Goal: Communication & Community: Ask a question

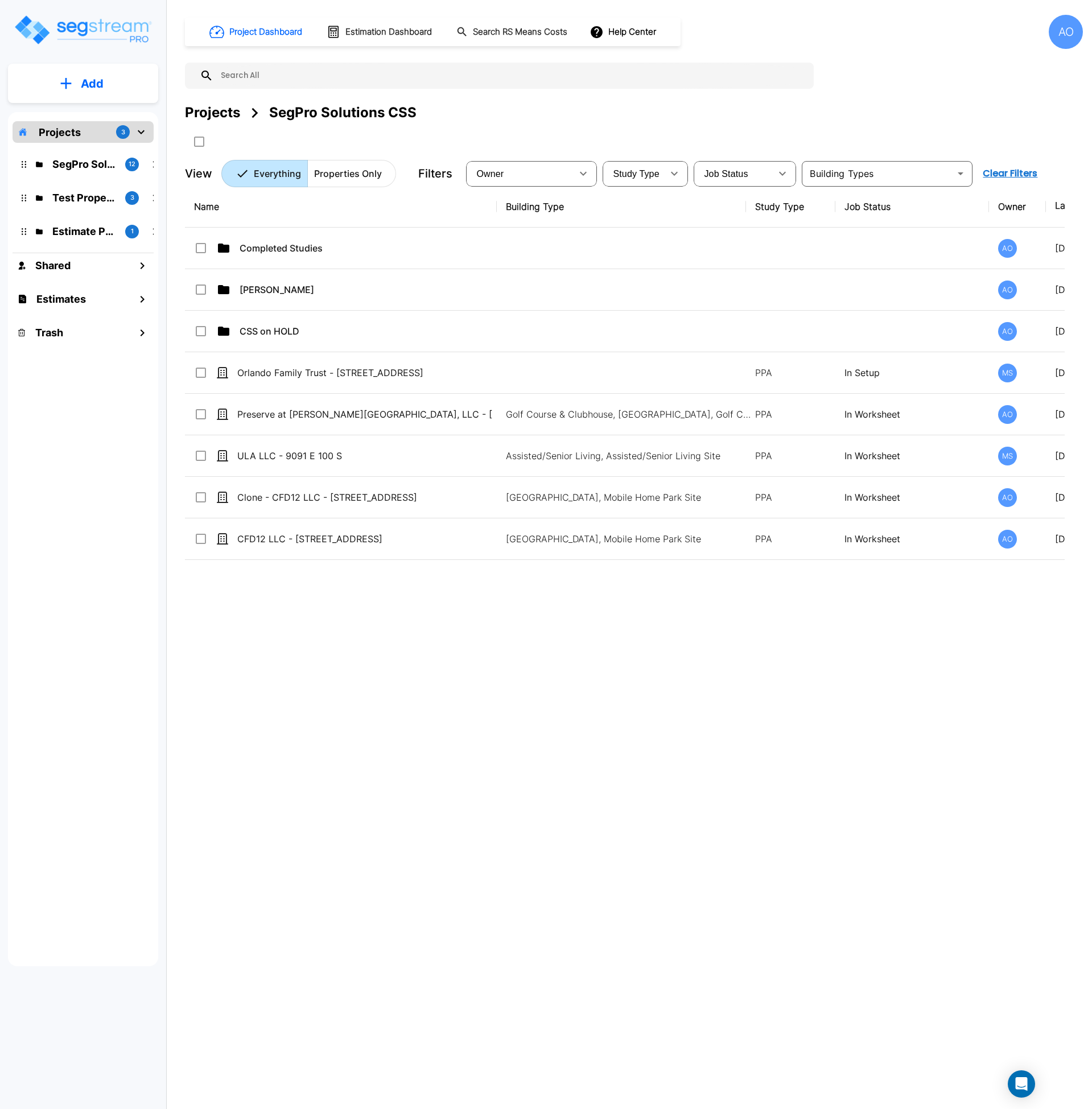
click at [433, 814] on div "Name Building Type Study Type Job Status Owner Last Modified Action Completed S…" at bounding box center [625, 530] width 880 height 687
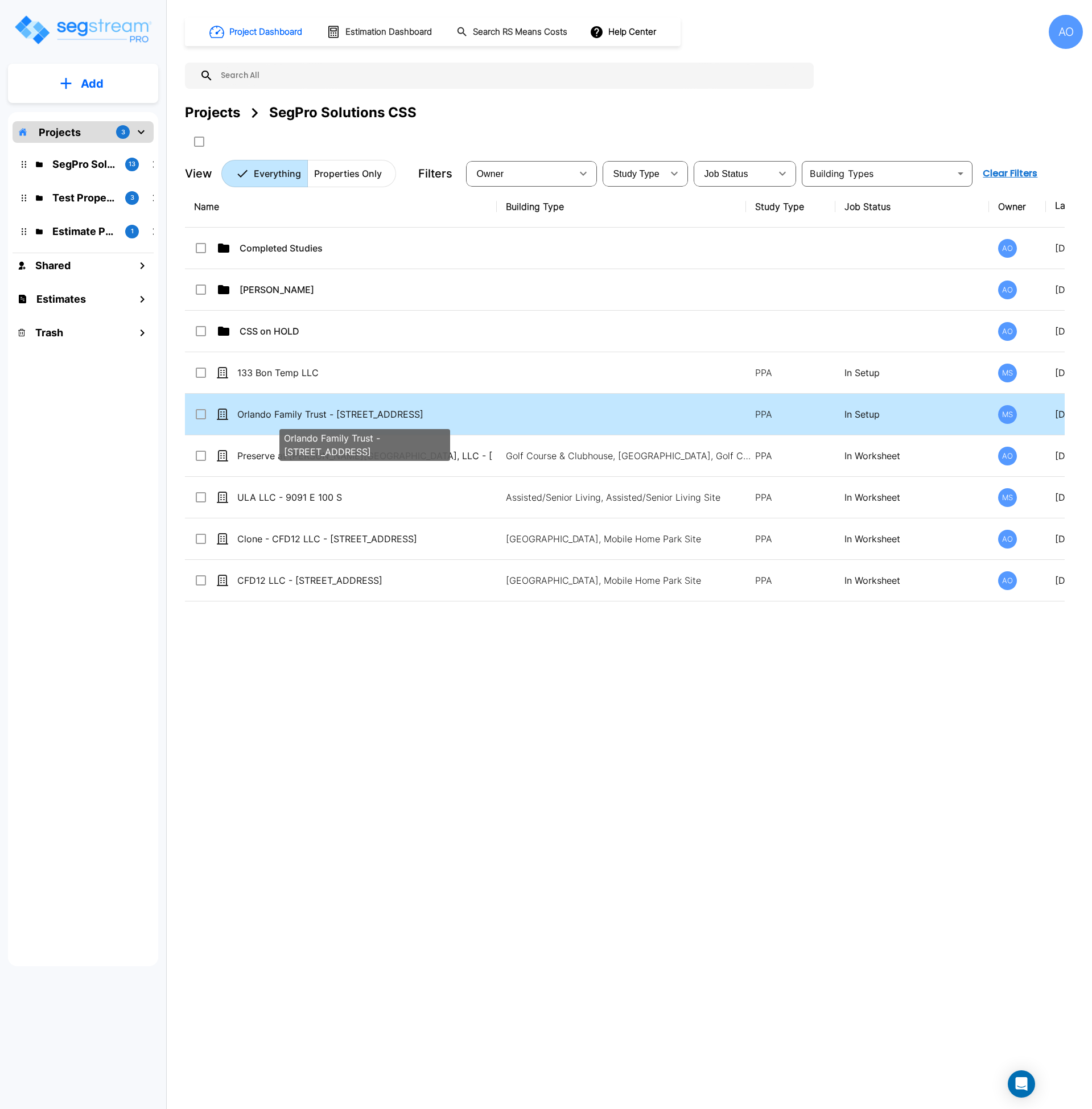
click at [284, 412] on p "Orlando Family Trust - [STREET_ADDRESS]" at bounding box center [365, 414] width 255 height 14
checkbox input "false"
click at [284, 412] on p "Orlando Family Trust - [STREET_ADDRESS]" at bounding box center [365, 414] width 255 height 14
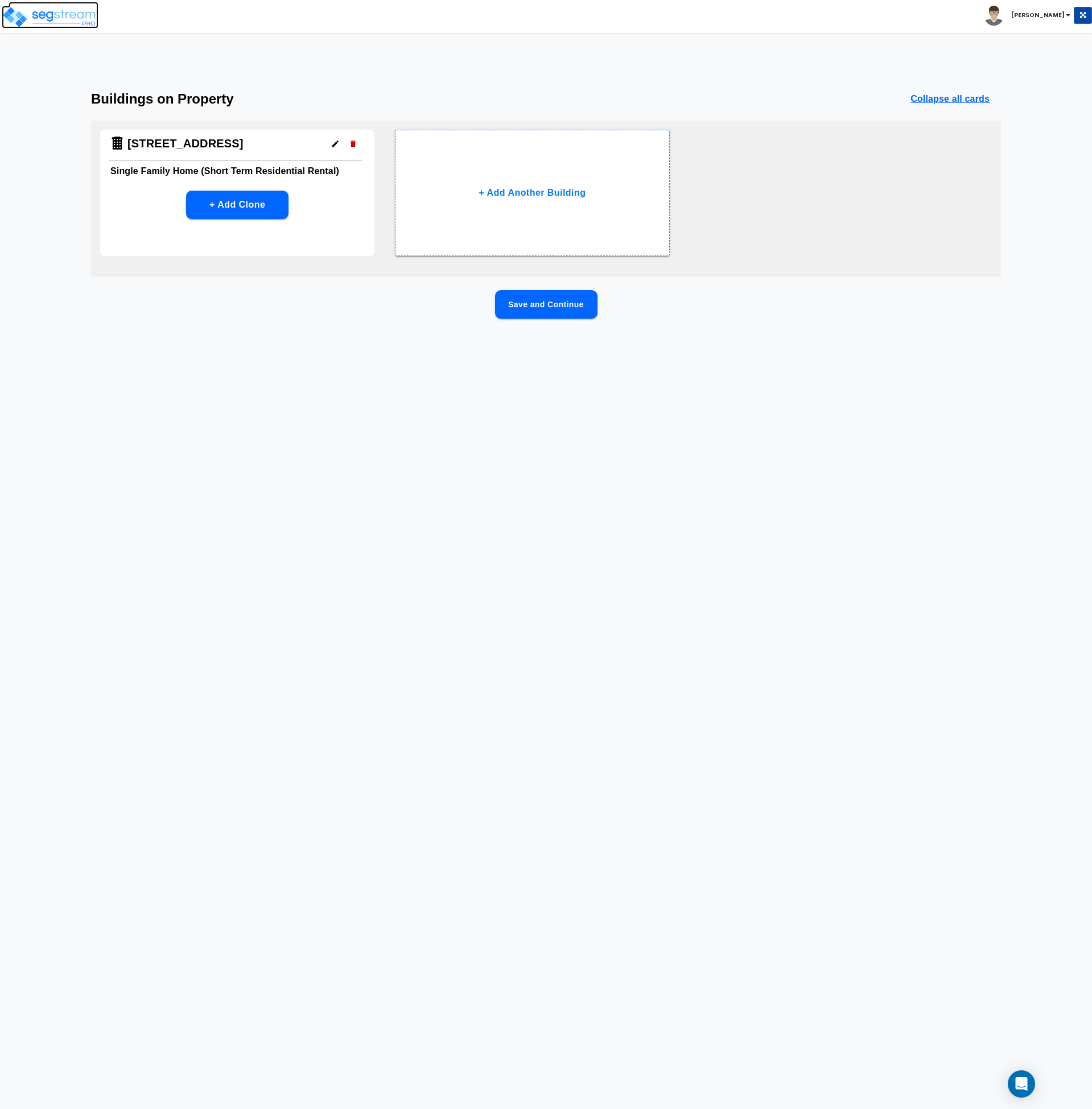
click at [85, 20] on img at bounding box center [50, 17] width 97 height 23
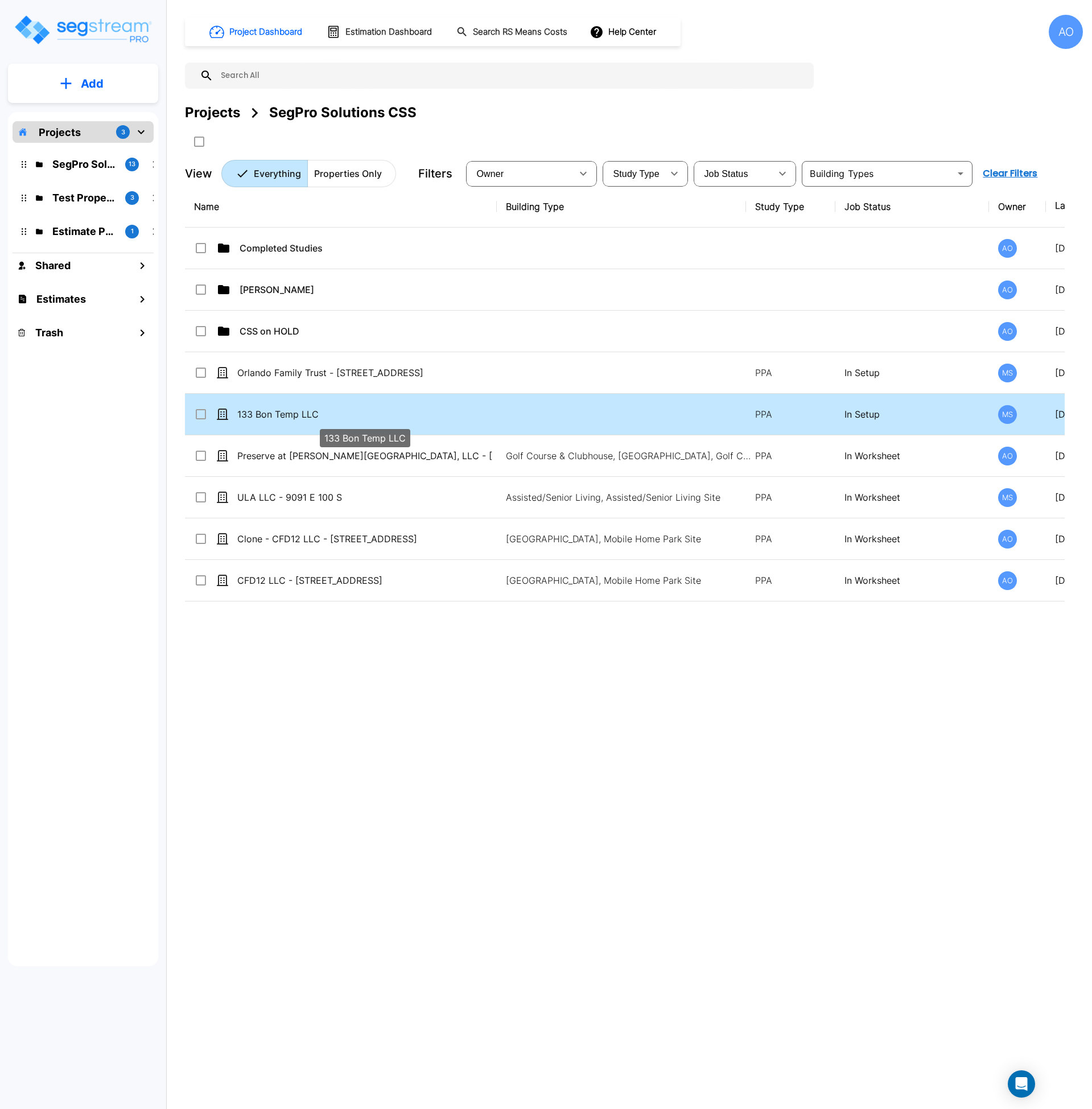
click at [272, 418] on p "133 Bon Temp LLC" at bounding box center [365, 414] width 255 height 14
checkbox input "true"
click at [272, 418] on p "133 Bon Temp LLC" at bounding box center [365, 414] width 255 height 14
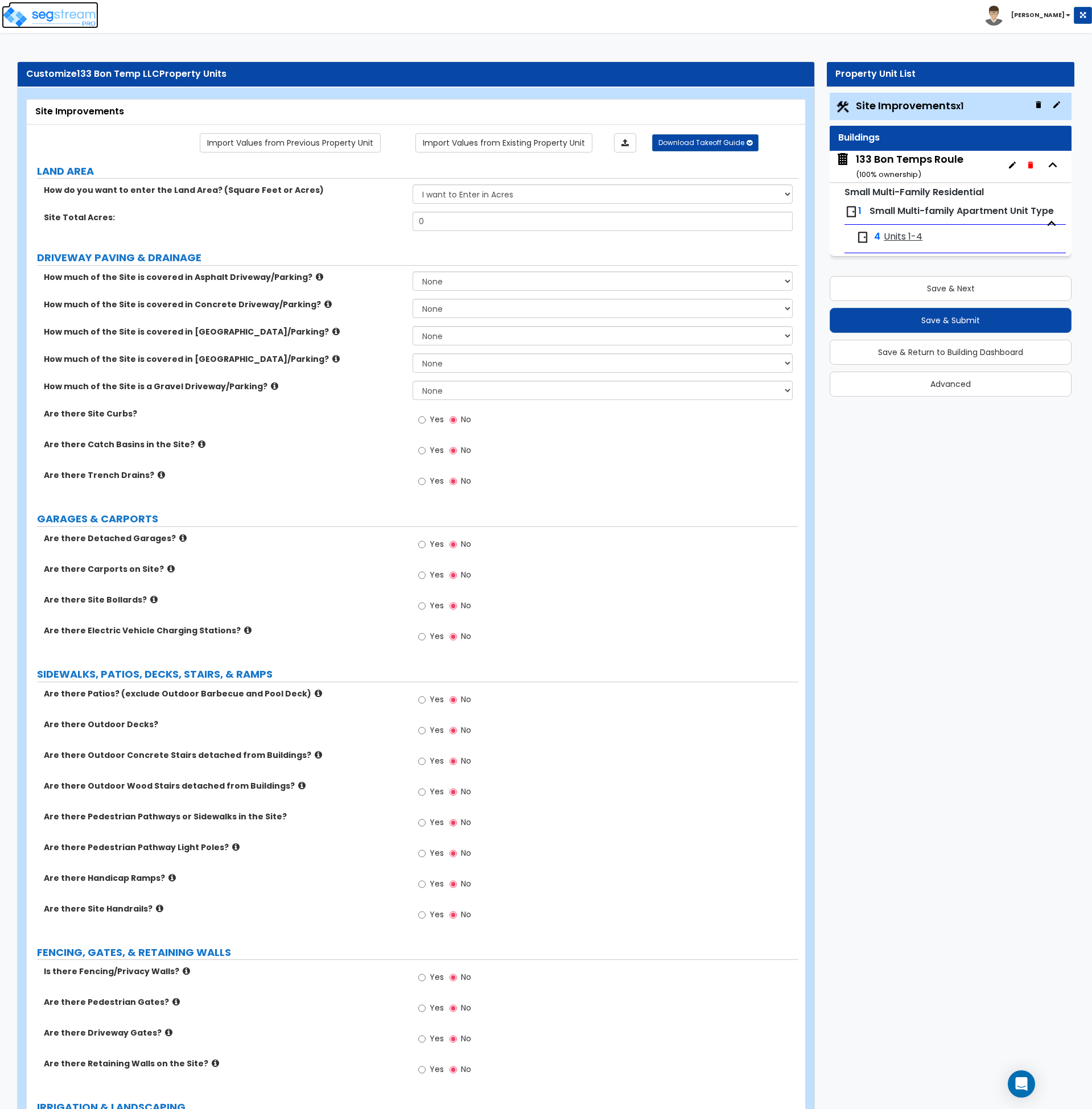
click at [61, 21] on img at bounding box center [50, 17] width 97 height 23
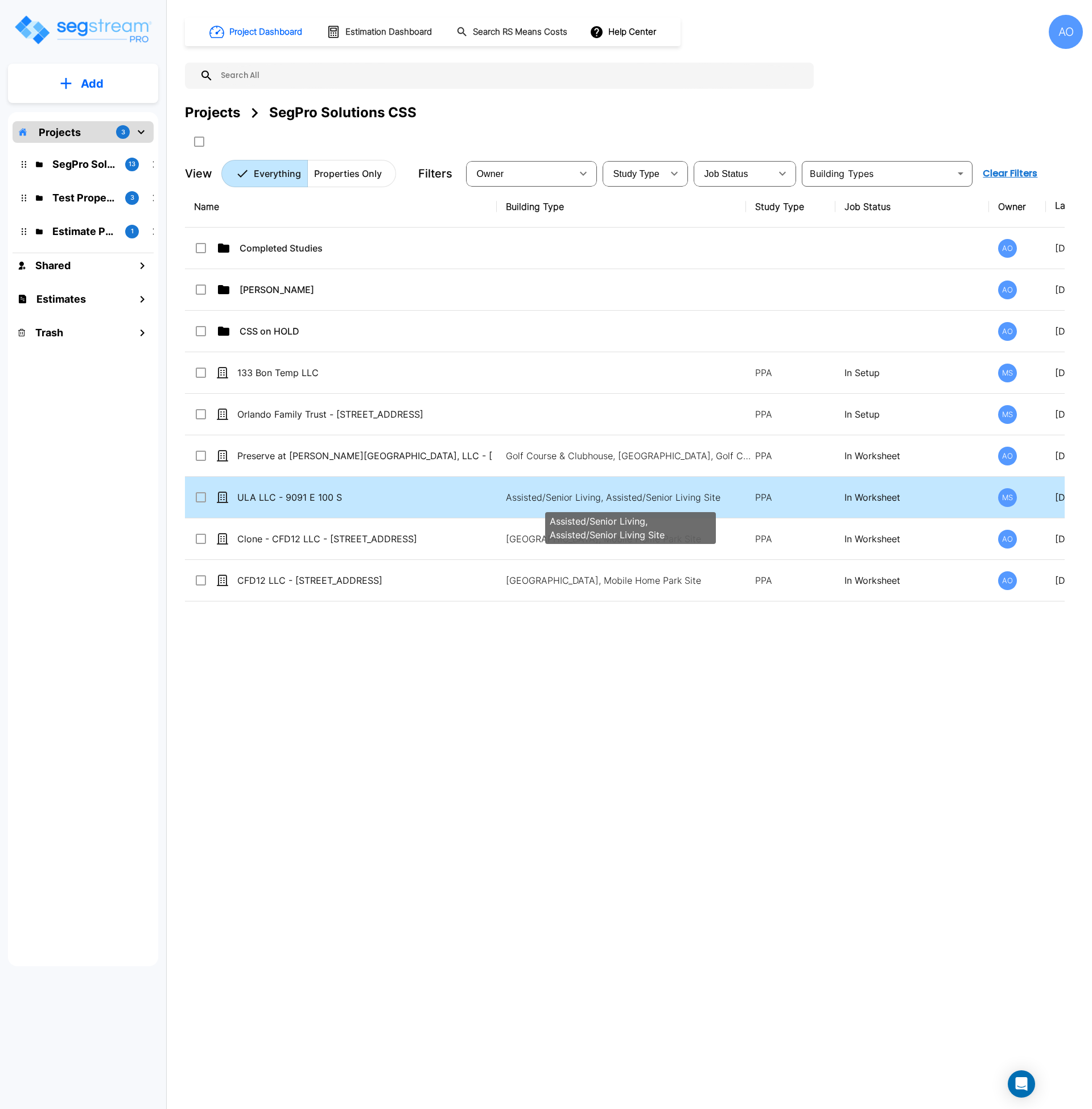
click at [523, 498] on p "Assisted/Senior Living, Assisted/Senior Living Site" at bounding box center [630, 498] width 249 height 14
checkbox input "true"
click at [523, 498] on p "Assisted/Senior Living, Assisted/Senior Living Site" at bounding box center [630, 498] width 249 height 14
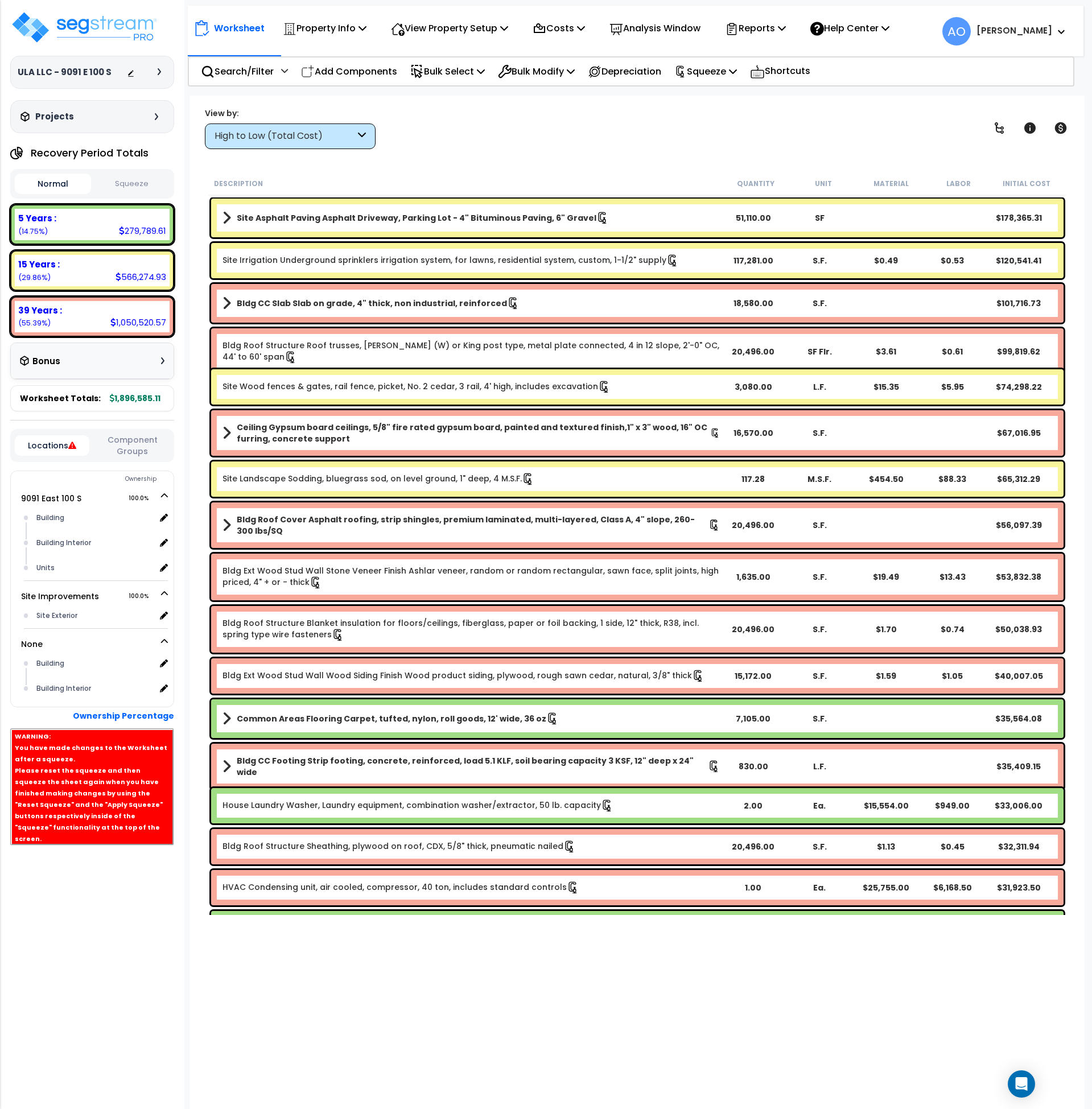
click at [138, 182] on button "Squeeze" at bounding box center [132, 184] width 76 height 20
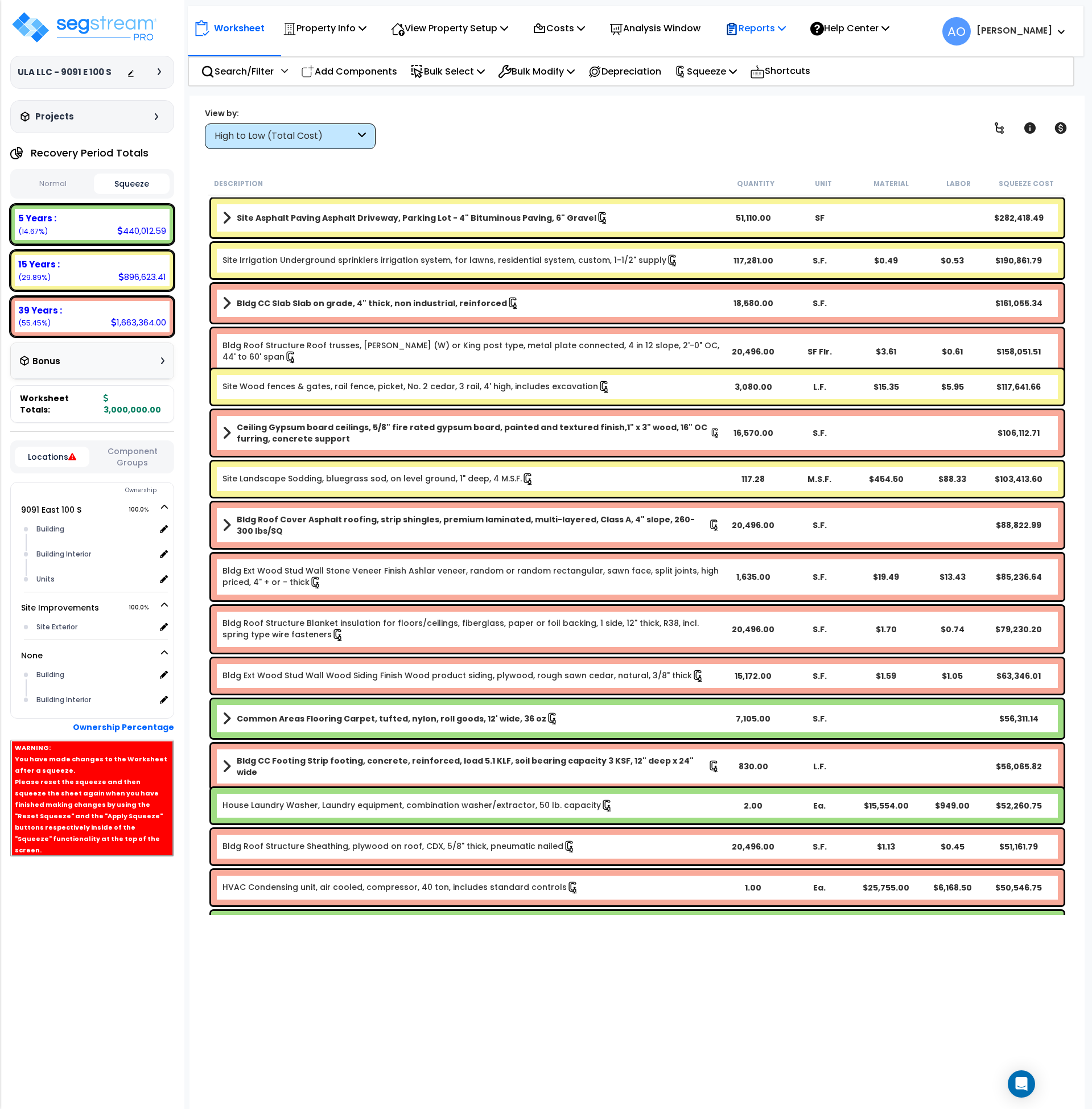
click at [780, 24] on p "Reports" at bounding box center [755, 28] width 61 height 15
click at [777, 78] on link "Manage Report Images" at bounding box center [775, 78] width 113 height 23
click at [771, 32] on p "Reports" at bounding box center [755, 28] width 61 height 15
click at [778, 104] on link "Manage Report Custom Fields" at bounding box center [775, 107] width 113 height 34
click at [19, 224] on div "5 Years : 440,012.59 (14.67%)" at bounding box center [92, 224] width 155 height 31
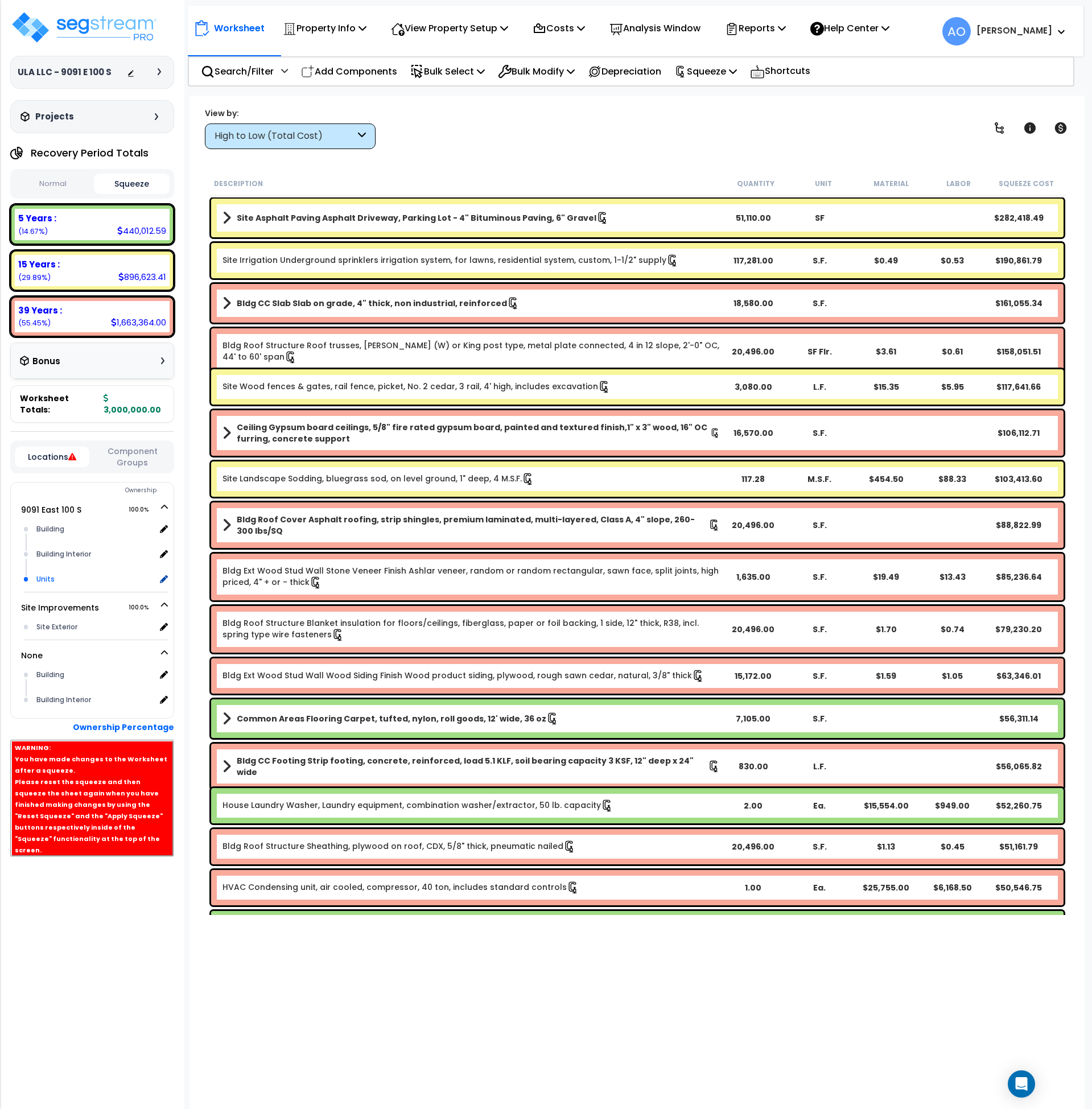
click at [55, 573] on div "Units" at bounding box center [95, 579] width 122 height 14
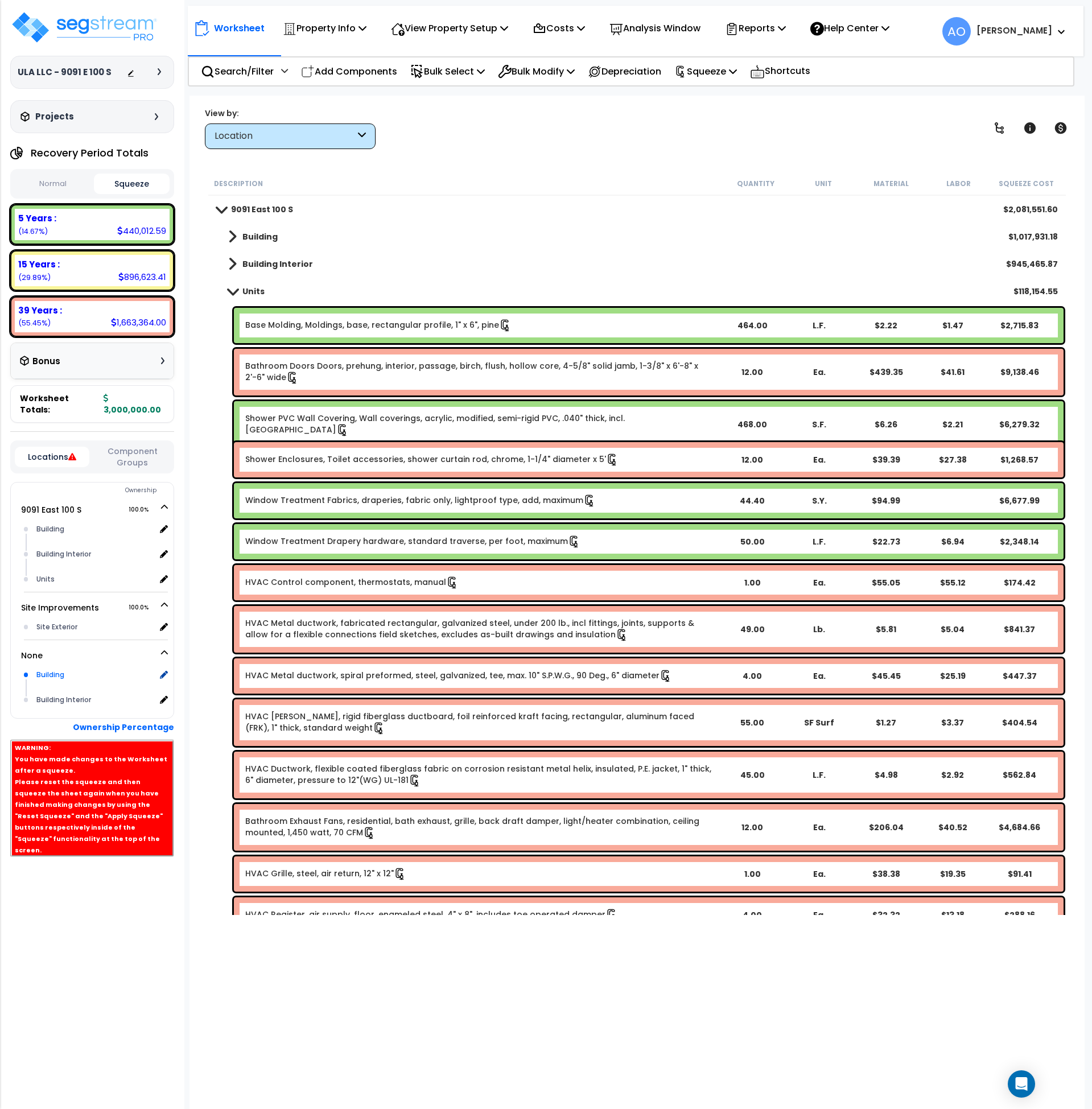
click at [53, 668] on div "Building" at bounding box center [95, 675] width 122 height 14
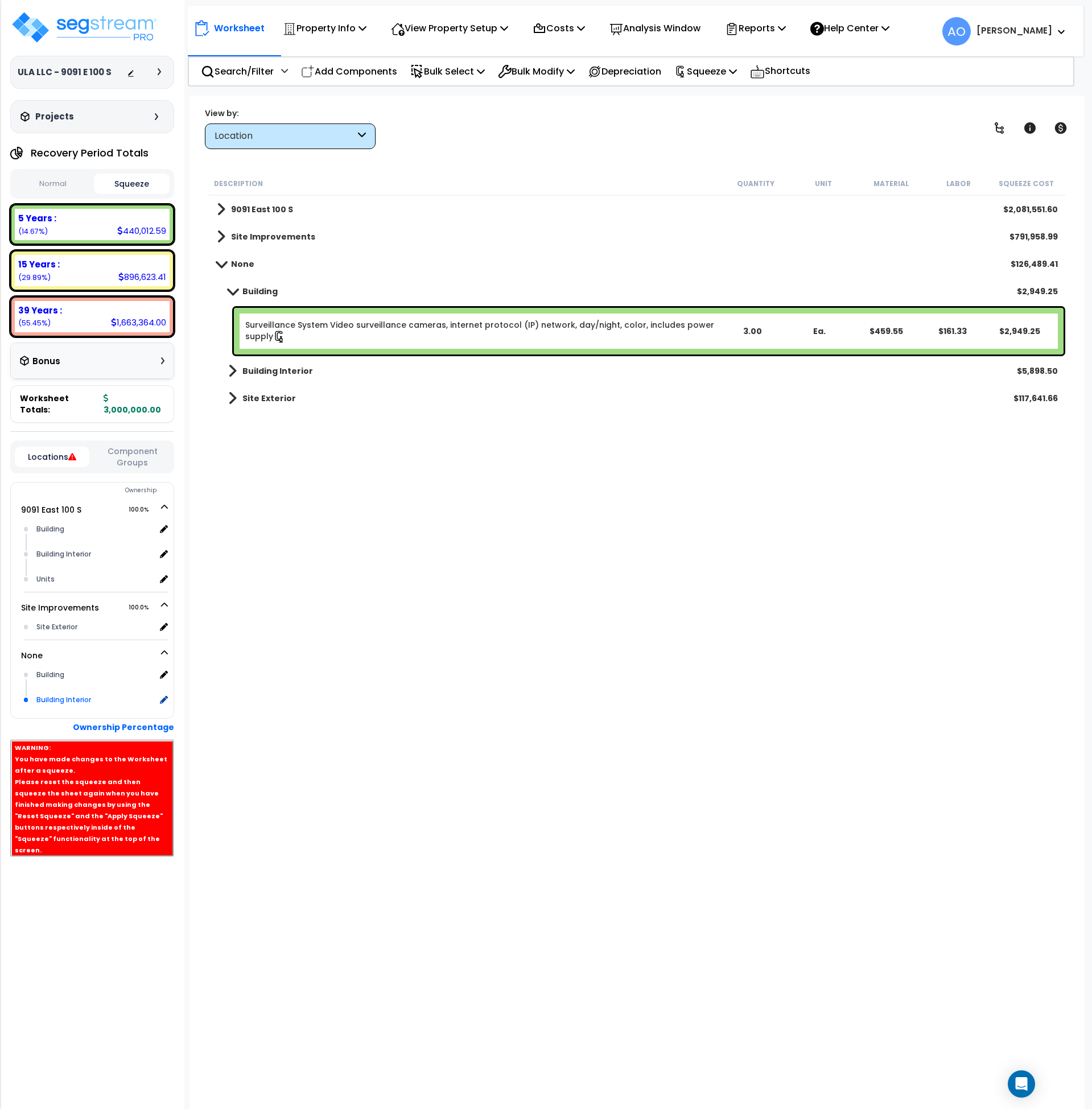
click at [61, 693] on div "Building Interior" at bounding box center [95, 700] width 122 height 14
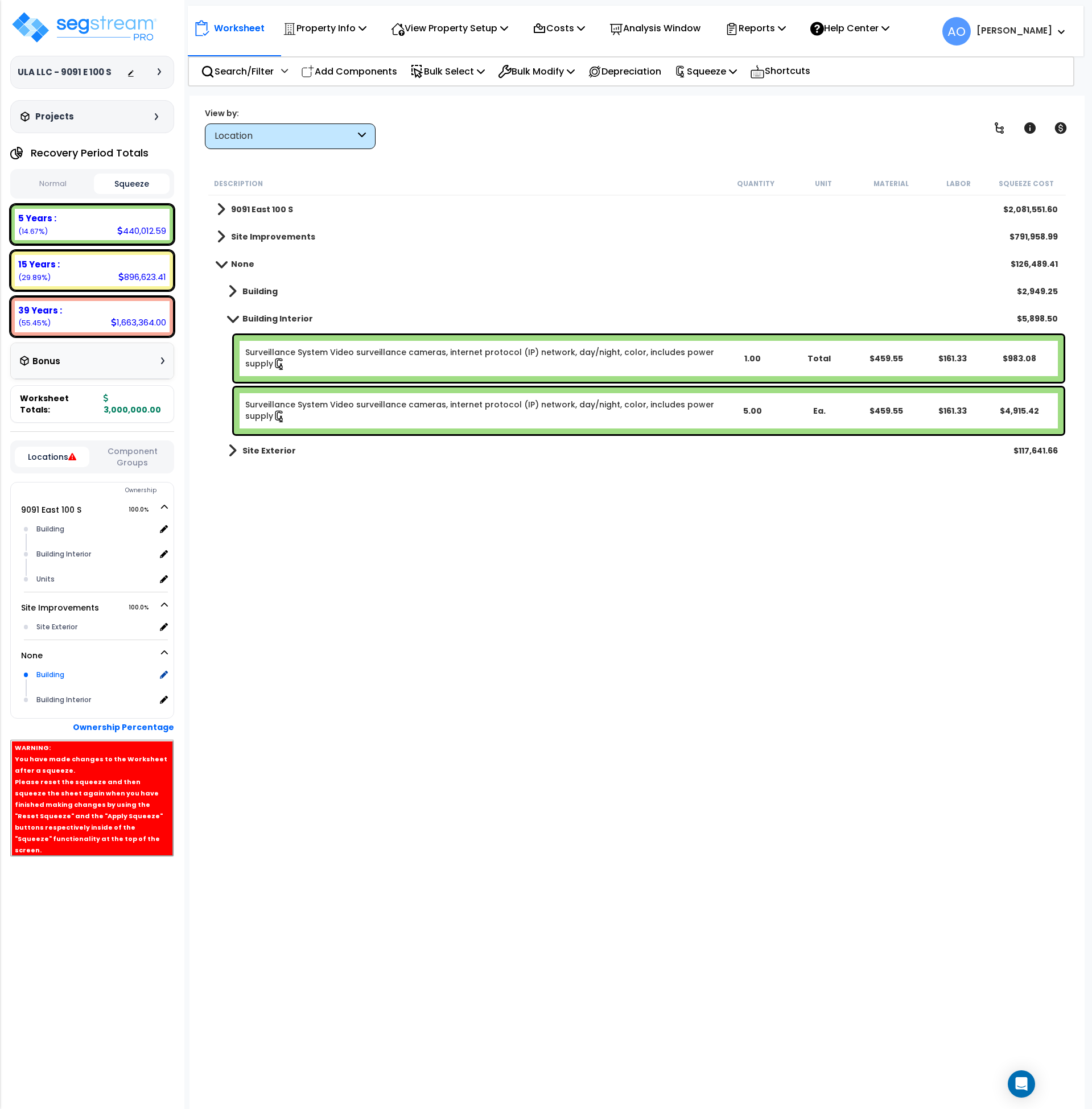
click at [56, 668] on div "Building" at bounding box center [95, 675] width 122 height 14
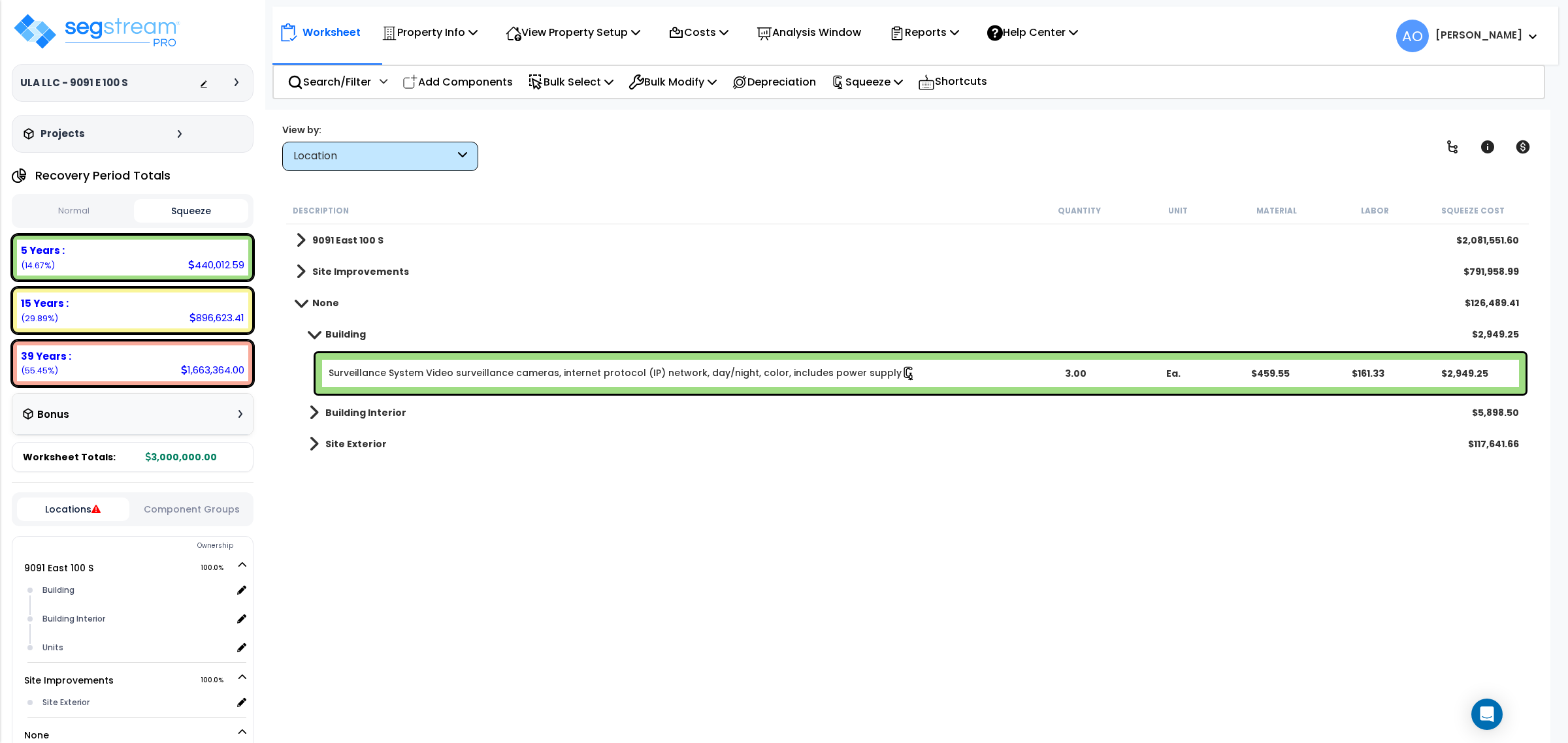
drag, startPoint x: 1089, startPoint y: 660, endPoint x: 1044, endPoint y: 593, distance: 80.7
click at [1089, 660] on div "Description Quantity Unit Material Labor Squeeze Cost 9091 East 100 S $2,081,55…" at bounding box center [908, 446] width 1246 height 498
click at [1253, 709] on icon "Open Intercom Messenger" at bounding box center [1486, 715] width 15 height 17
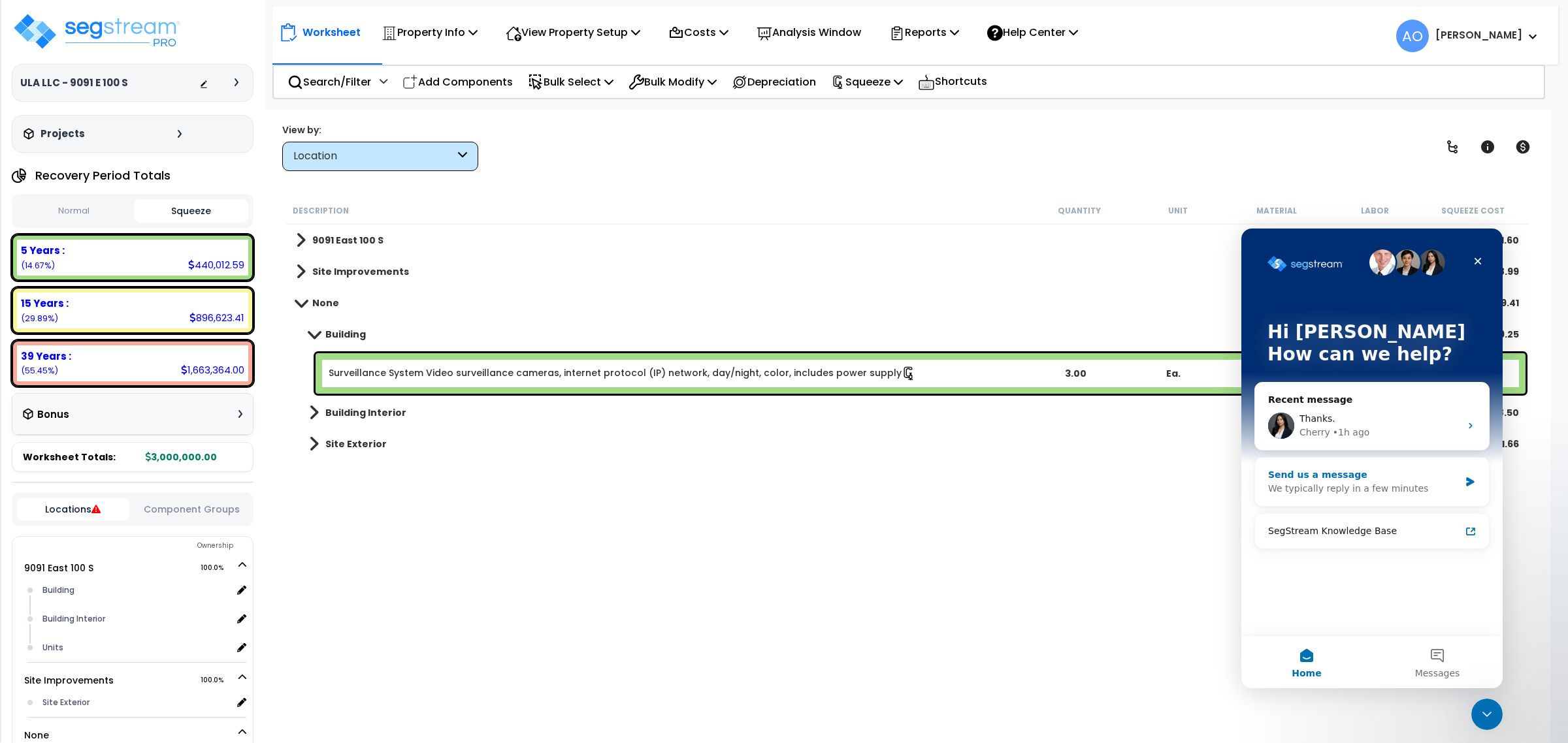
click at [1253, 466] on div "Recent message Thanks. Cherry • 1h ago Send us a message We typically reply in …" at bounding box center [1372, 469] width 235 height 174
click at [1253, 493] on div "Send us a message" at bounding box center [1363, 489] width 191 height 14
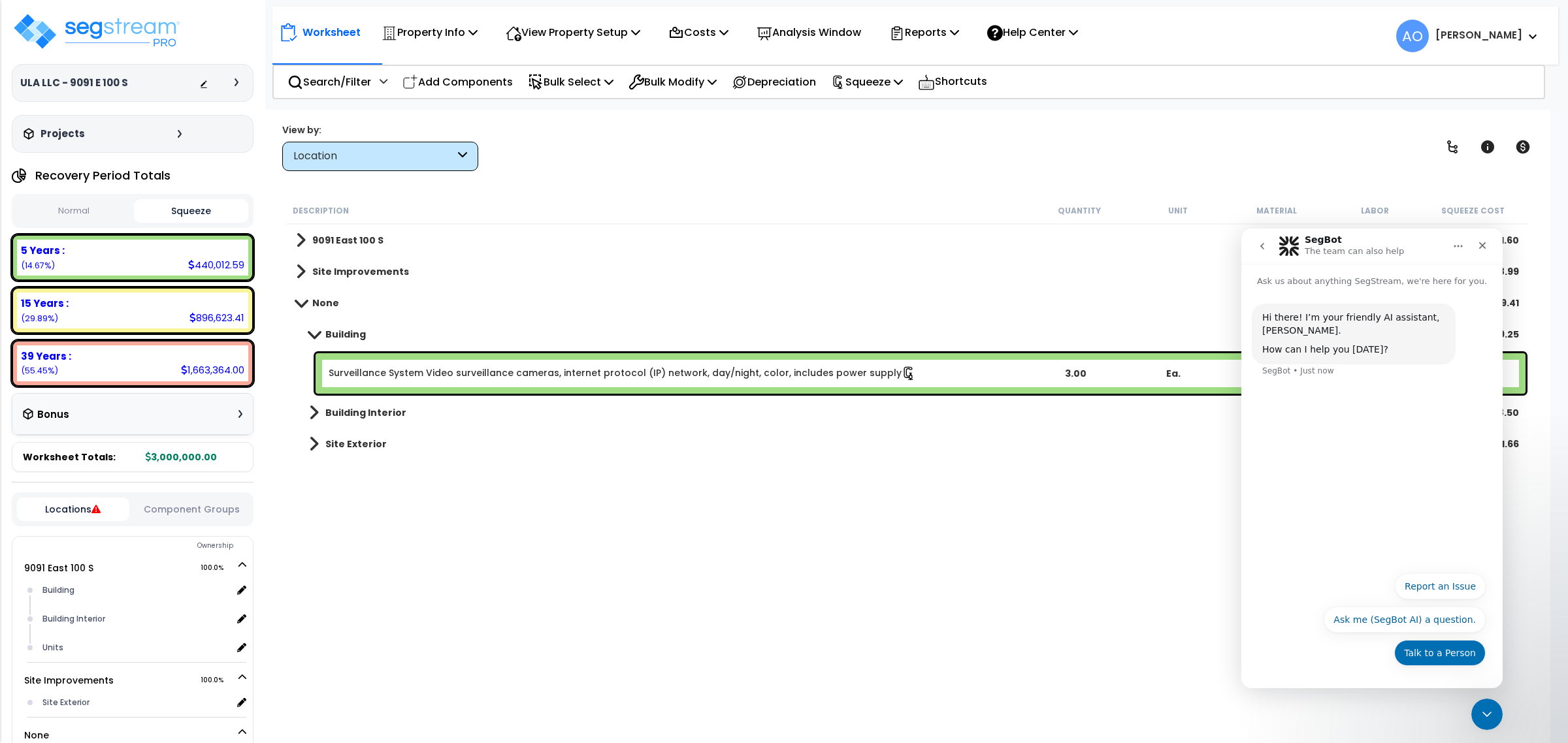
click at [1253, 646] on button "Talk to a Person" at bounding box center [1439, 652] width 91 height 26
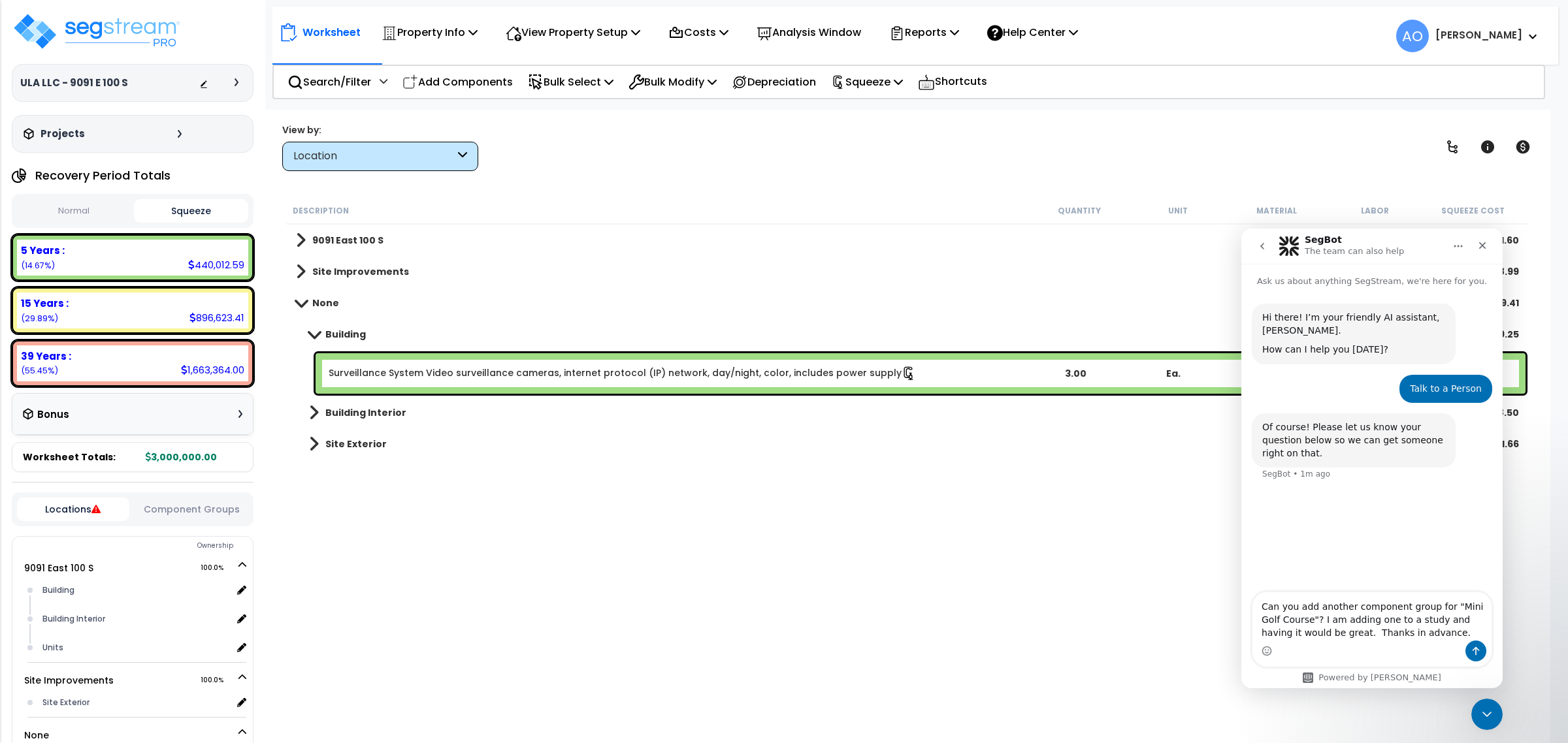
click at [1253, 622] on textarea "Can you add another component group for "Mini Golf Course"? I am adding one to …" at bounding box center [1372, 617] width 239 height 49
click at [1253, 620] on textarea "Can you add another component group for "Mini Golf Course"? I am adding one to …" at bounding box center [1372, 610] width 239 height 61
type textarea "Can you add another component group for "Mini Golf Course"? I am adding one to …"
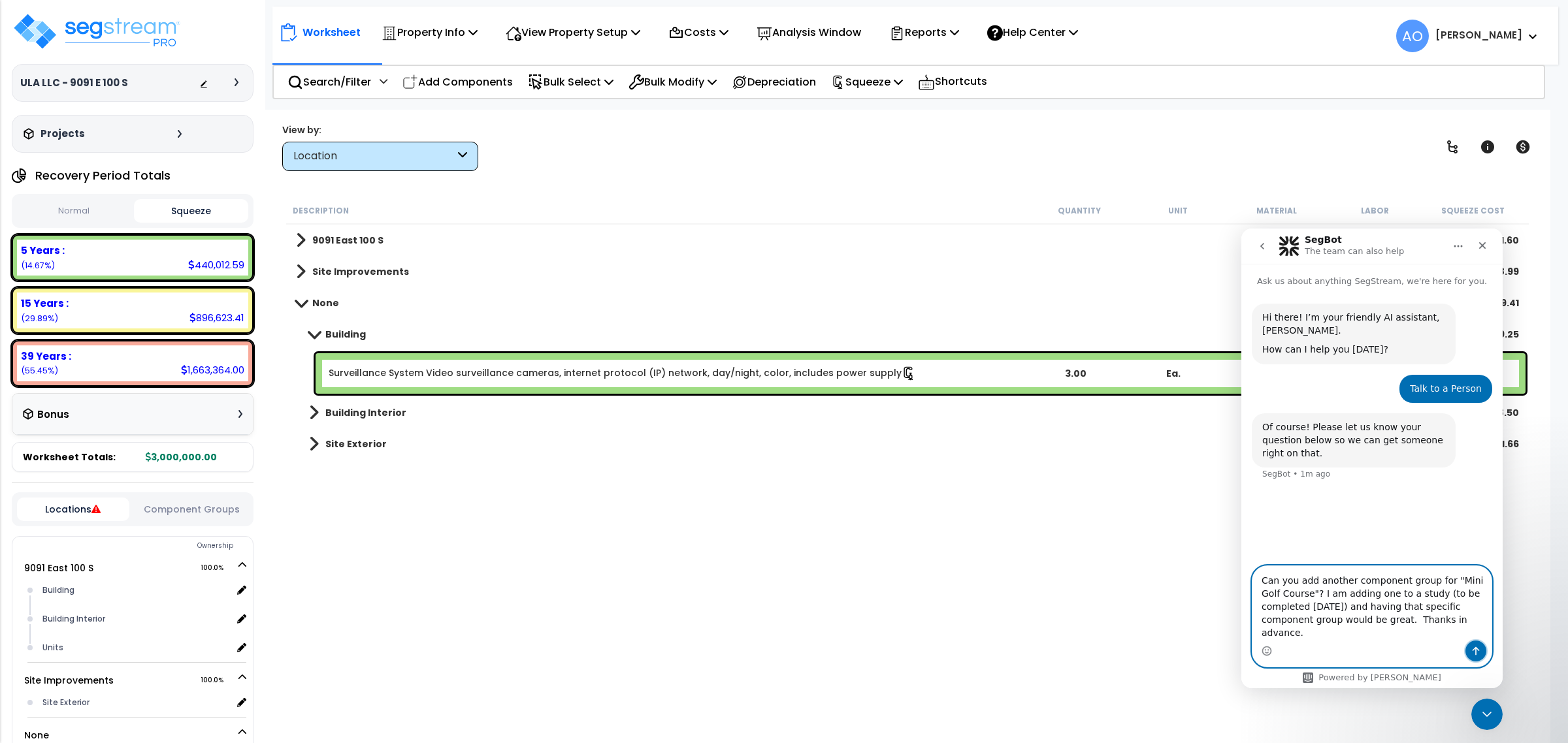
click at [1253, 656] on icon "Send a message…" at bounding box center [1475, 651] width 11 height 11
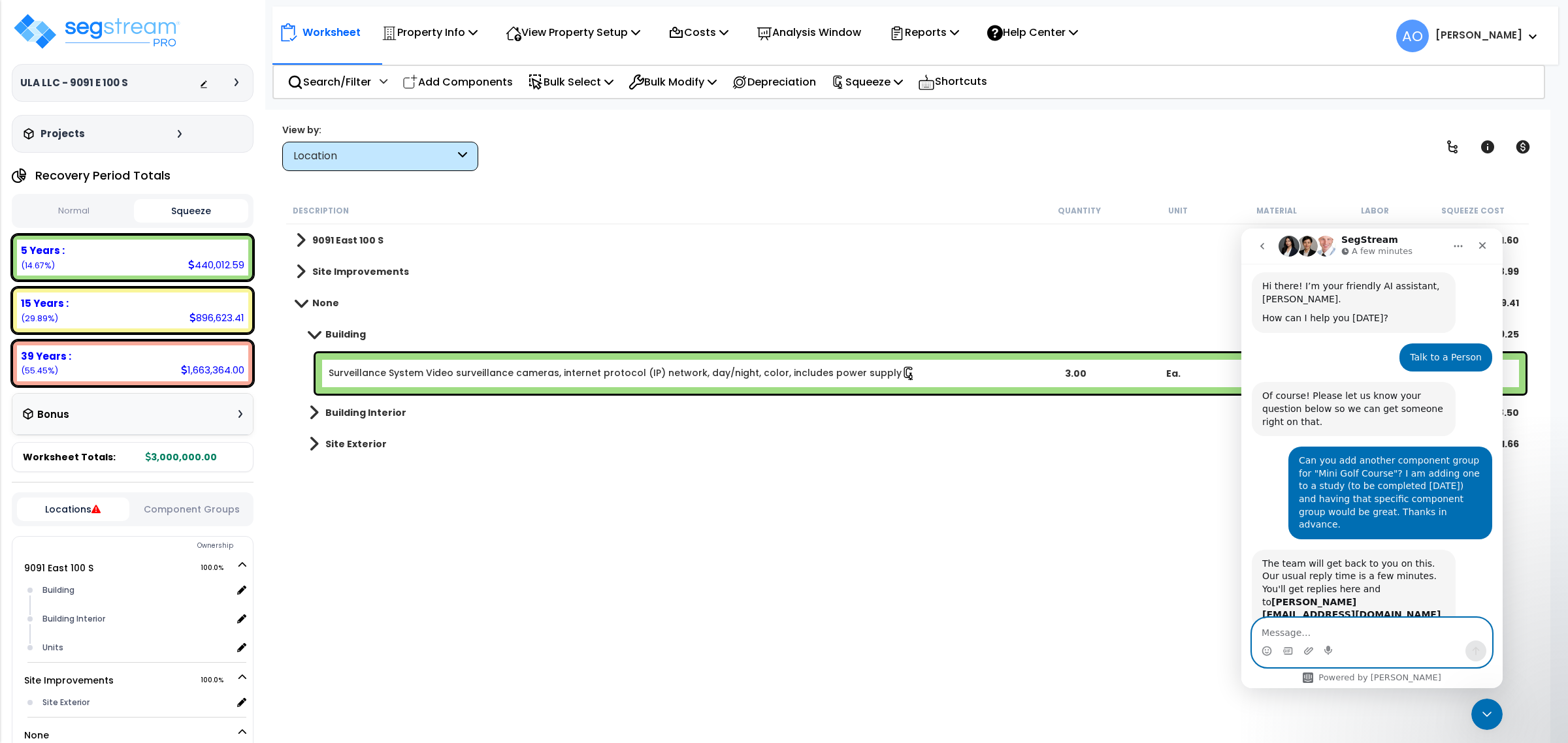
scroll to position [69, 0]
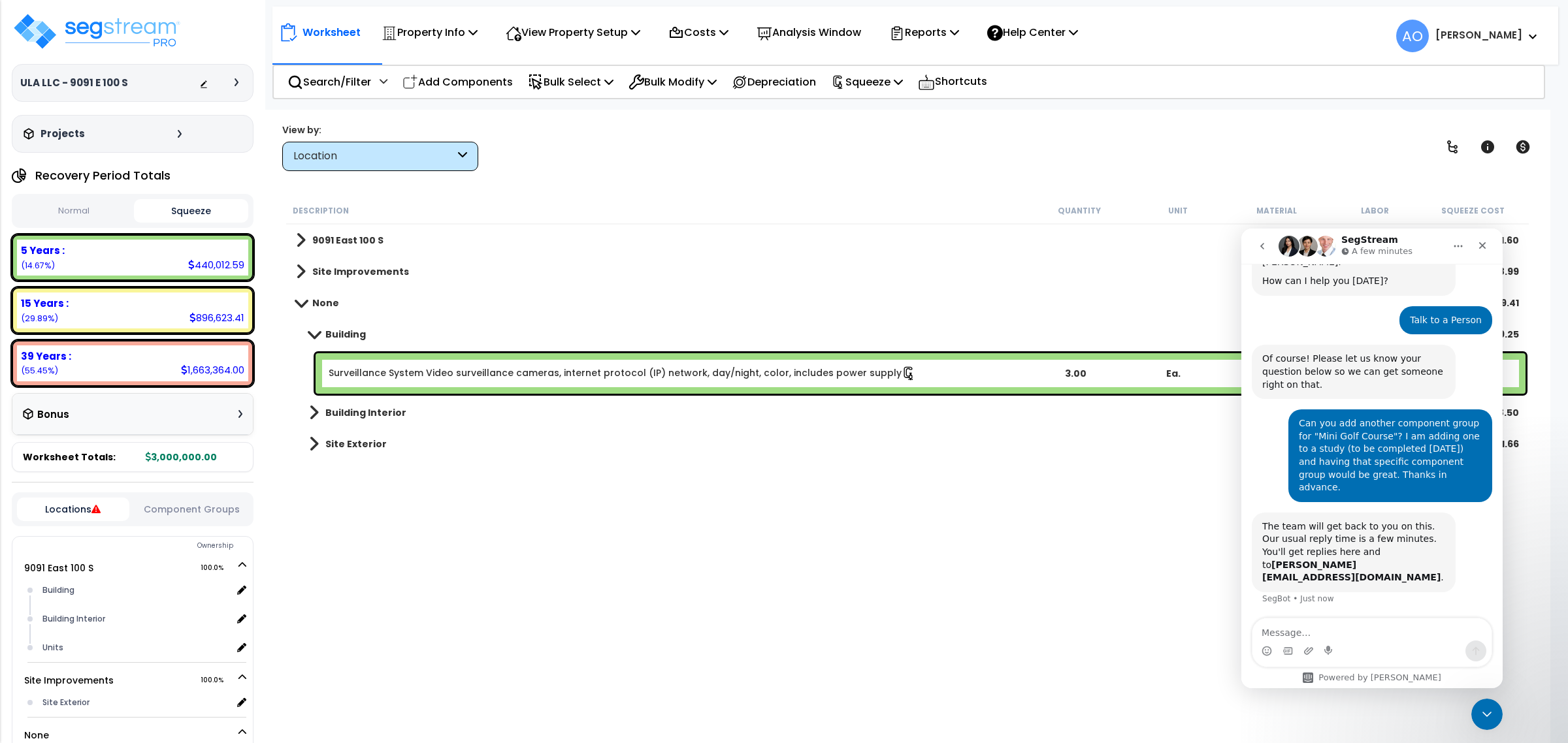
click at [756, 569] on div "Description Quantity Unit Material Labor Squeeze Cost 9091 East 100 S $2,081,55…" at bounding box center [908, 446] width 1246 height 498
click at [345, 334] on b "Building" at bounding box center [346, 335] width 41 height 13
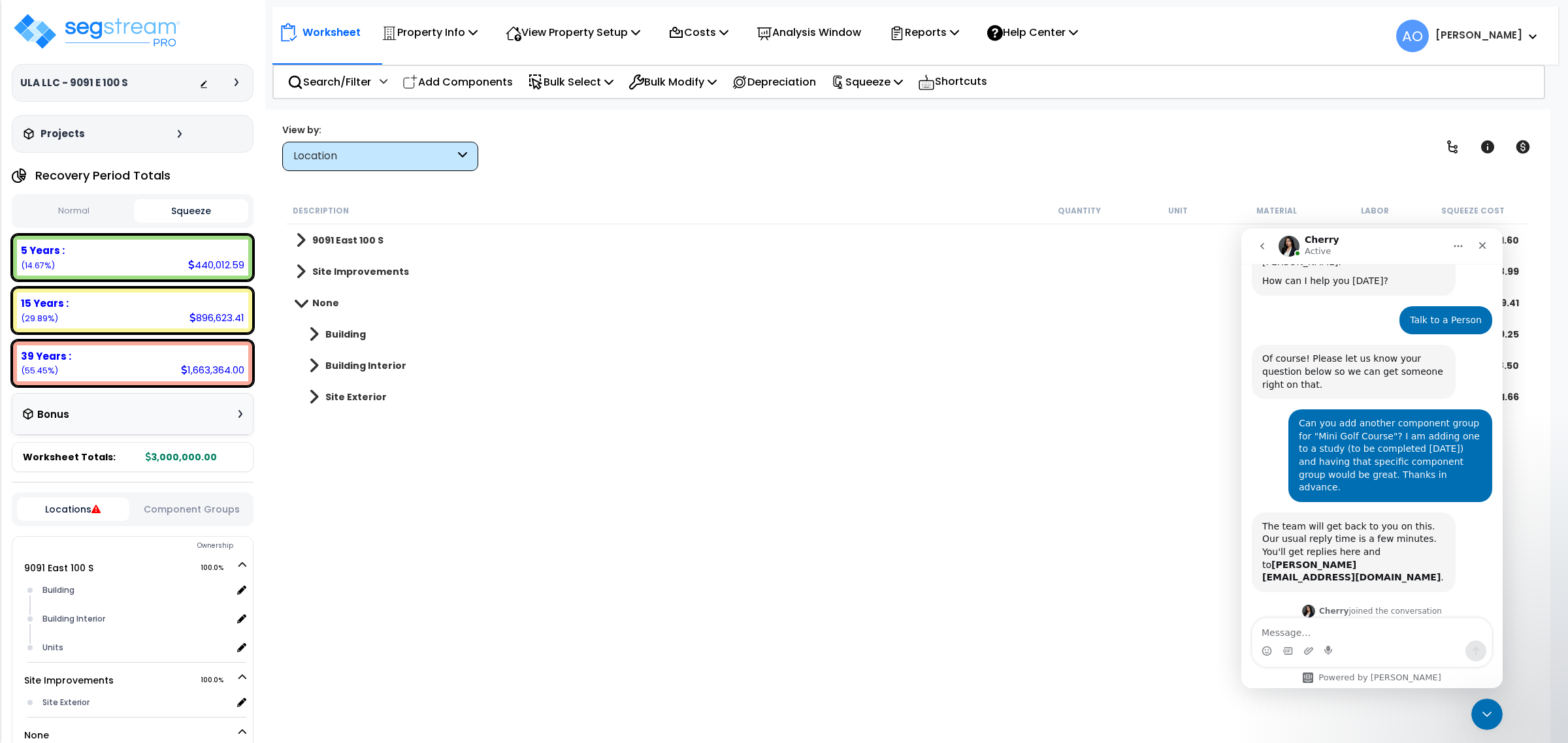
scroll to position [113, 0]
